Goal: Information Seeking & Learning: Compare options

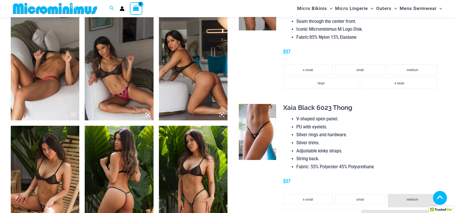
scroll to position [506, 0]
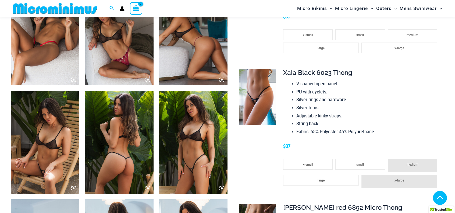
click at [257, 85] on img at bounding box center [257, 97] width 37 height 56
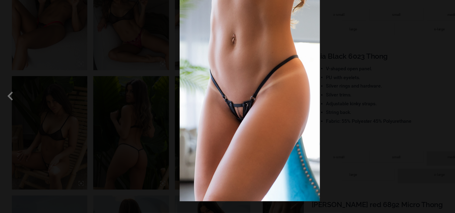
scroll to position [504, 0]
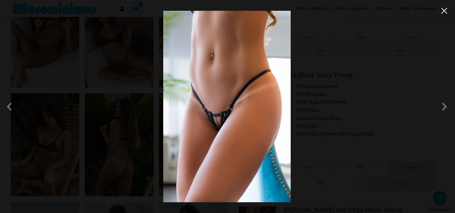
click at [446, 14] on button "Close" at bounding box center [445, 11] width 8 height 8
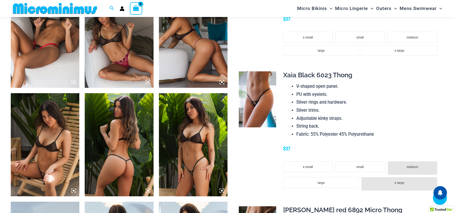
click at [320, 71] on span "Xaia Black 6023 Thong" at bounding box center [317, 75] width 69 height 8
click at [312, 71] on span "Xaia Black 6023 Thong" at bounding box center [317, 75] width 69 height 8
click at [321, 72] on div "**********" at bounding box center [361, 134] width 157 height 127
click at [267, 96] on img at bounding box center [257, 99] width 37 height 56
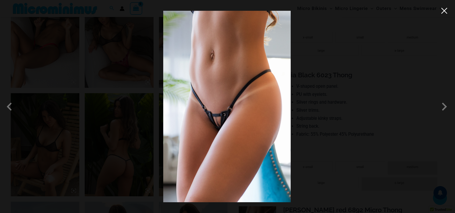
click at [443, 11] on button "Close" at bounding box center [445, 11] width 8 height 8
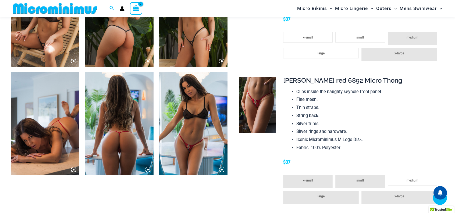
scroll to position [634, 0]
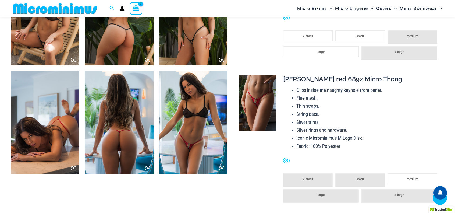
click at [273, 100] on img at bounding box center [257, 103] width 37 height 56
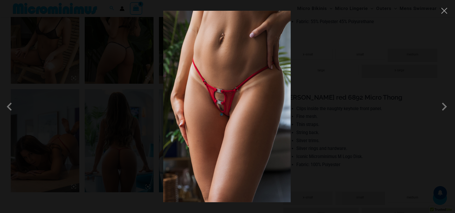
scroll to position [616, 0]
click at [441, 10] on button "Close" at bounding box center [445, 11] width 8 height 8
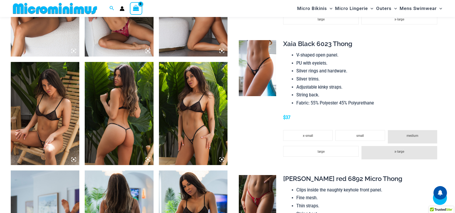
scroll to position [533, 0]
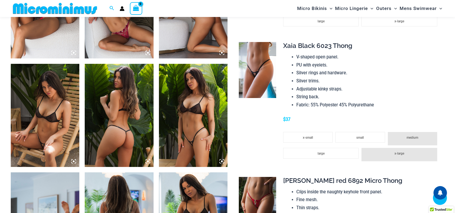
click at [263, 68] on img at bounding box center [257, 70] width 37 height 56
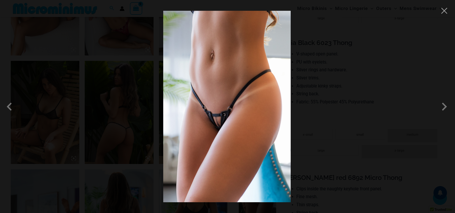
scroll to position [531, 0]
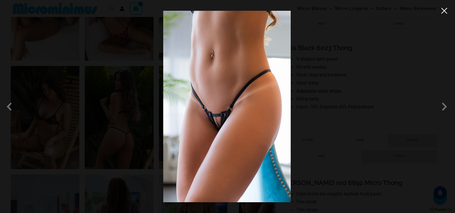
click at [441, 11] on button "Close" at bounding box center [445, 11] width 8 height 8
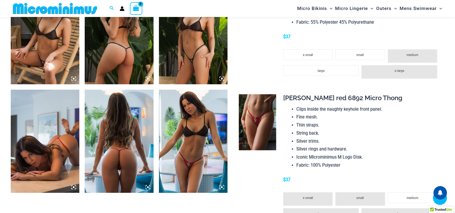
scroll to position [635, 0]
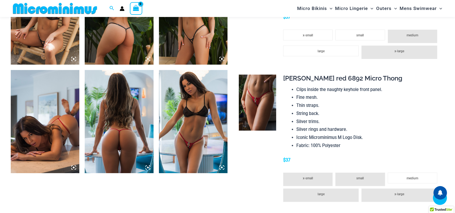
click at [207, 133] on img at bounding box center [193, 121] width 69 height 103
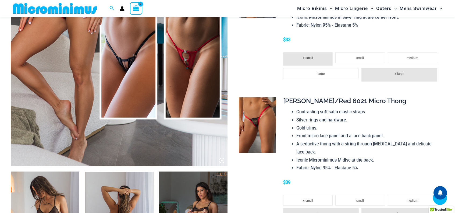
scroll to position [205, 0]
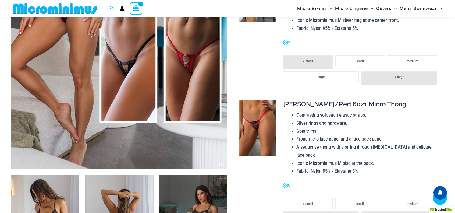
click at [324, 105] on span "Elaina Black/Red 6021 Micro Thong" at bounding box center [344, 104] width 123 height 8
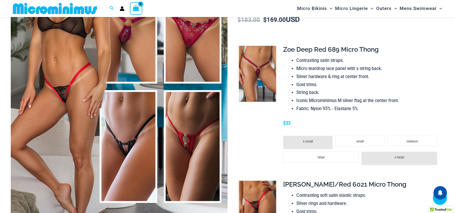
scroll to position [125, 0]
click at [128, 135] on img at bounding box center [119, 86] width 217 height 325
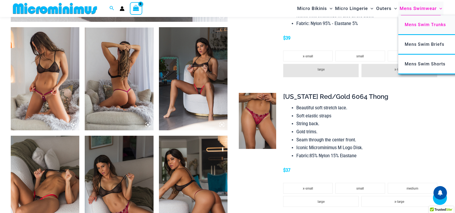
scroll to position [531, 0]
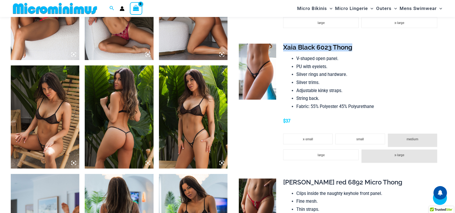
drag, startPoint x: 355, startPoint y: 38, endPoint x: 283, endPoint y: 39, distance: 72.4
click at [283, 39] on td "**********" at bounding box center [361, 106] width 167 height 135
copy span "Xaia Black 6023 Thong"
click at [114, 10] on icon "Search icon link" at bounding box center [112, 8] width 4 height 5
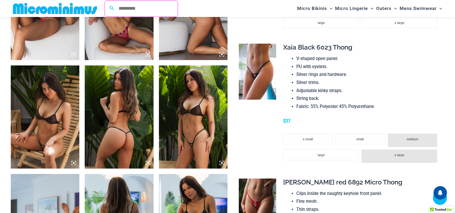
click at [136, 8] on input "Search for: Search" at bounding box center [146, 9] width 63 height 16
paste input "**********"
click button "Search" at bounding box center [0, 0] width 0 height 0
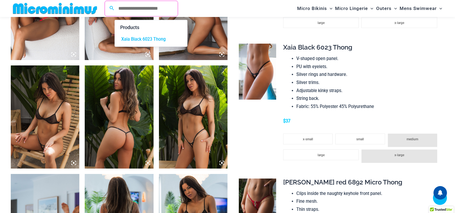
scroll to position [527, 0]
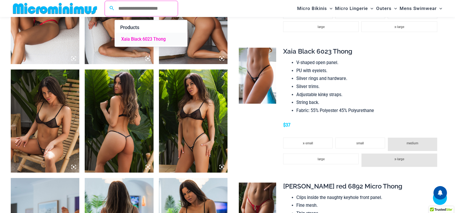
click at [151, 39] on span "Xaia Black 6023 Thong" at bounding box center [143, 38] width 44 height 5
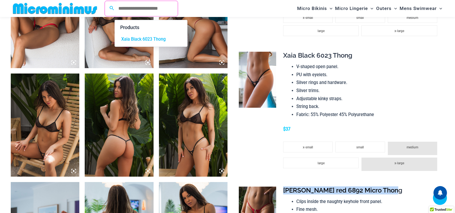
drag, startPoint x: 403, startPoint y: 178, endPoint x: 284, endPoint y: 183, distance: 119.1
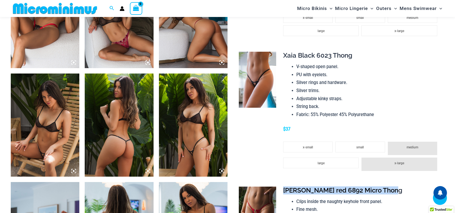
copy span "Amanda Flame red 6892 Micro Thong"
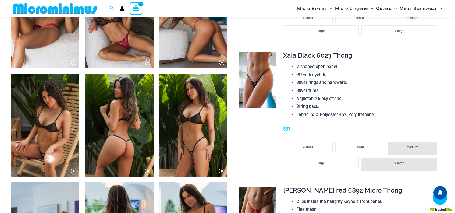
click at [108, 8] on div "**********" at bounding box center [112, 8] width 10 height 7
click at [111, 9] on icon "Search icon link" at bounding box center [112, 8] width 4 height 4
type input "*"
paste input "**********"
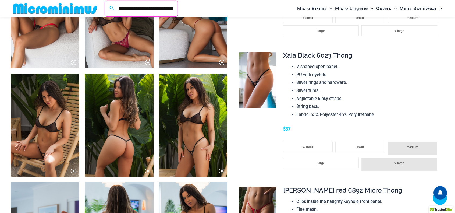
scroll to position [0, 27]
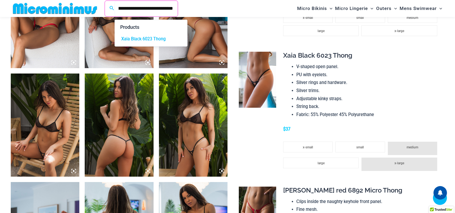
click button "Search" at bounding box center [0, 0] width 0 height 0
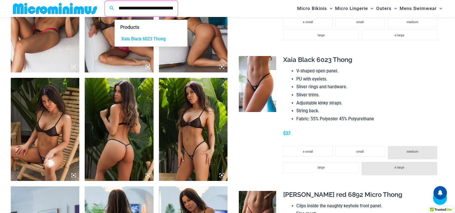
click at [152, 9] on input "**********" at bounding box center [146, 9] width 63 height 16
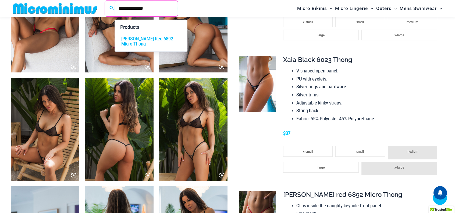
type input "**********"
click at [141, 42] on span "[PERSON_NAME] Red 6892 Micro Thong" at bounding box center [150, 41] width 59 height 10
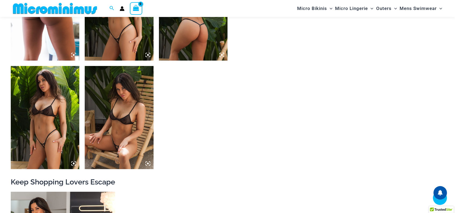
scroll to position [441, 0]
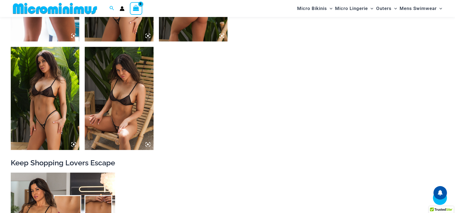
click at [62, 117] on img at bounding box center [45, 98] width 69 height 103
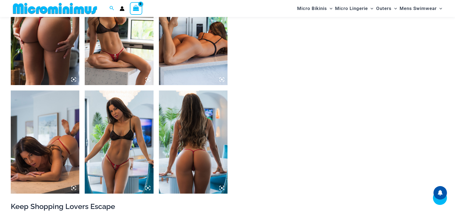
scroll to position [395, 0]
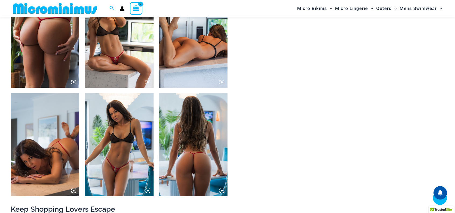
click at [131, 59] on img at bounding box center [119, 36] width 69 height 103
